Goal: Navigation & Orientation: Find specific page/section

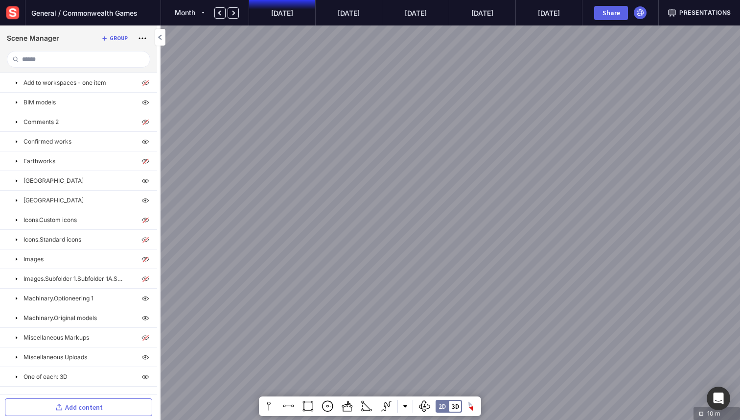
drag, startPoint x: 430, startPoint y: 177, endPoint x: 337, endPoint y: 180, distance: 93.1
click at [337, 180] on div "Confirmed zone line 1 cutAndFill 1 heightProfile 1 zone 2 line 4 circle 6" at bounding box center [370, 210] width 740 height 420
drag, startPoint x: 459, startPoint y: 176, endPoint x: 284, endPoint y: 218, distance: 180.4
click at [284, 218] on div "Confirmed zone line 1 cutAndFill 1 heightProfile 1 zone 2 line 4 circle 6" at bounding box center [370, 210] width 740 height 420
drag, startPoint x: 391, startPoint y: 182, endPoint x: 368, endPoint y: 218, distance: 43.3
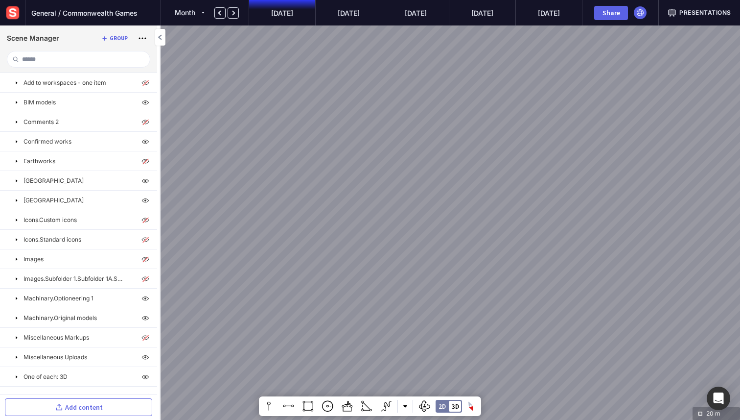
click at [368, 218] on div "Confirmed zone line 1 cutAndFill 1 heightProfile 1 zone 2 cutAndFill 2 line 4 c…" at bounding box center [370, 210] width 740 height 420
